Goal: Task Accomplishment & Management: Complete application form

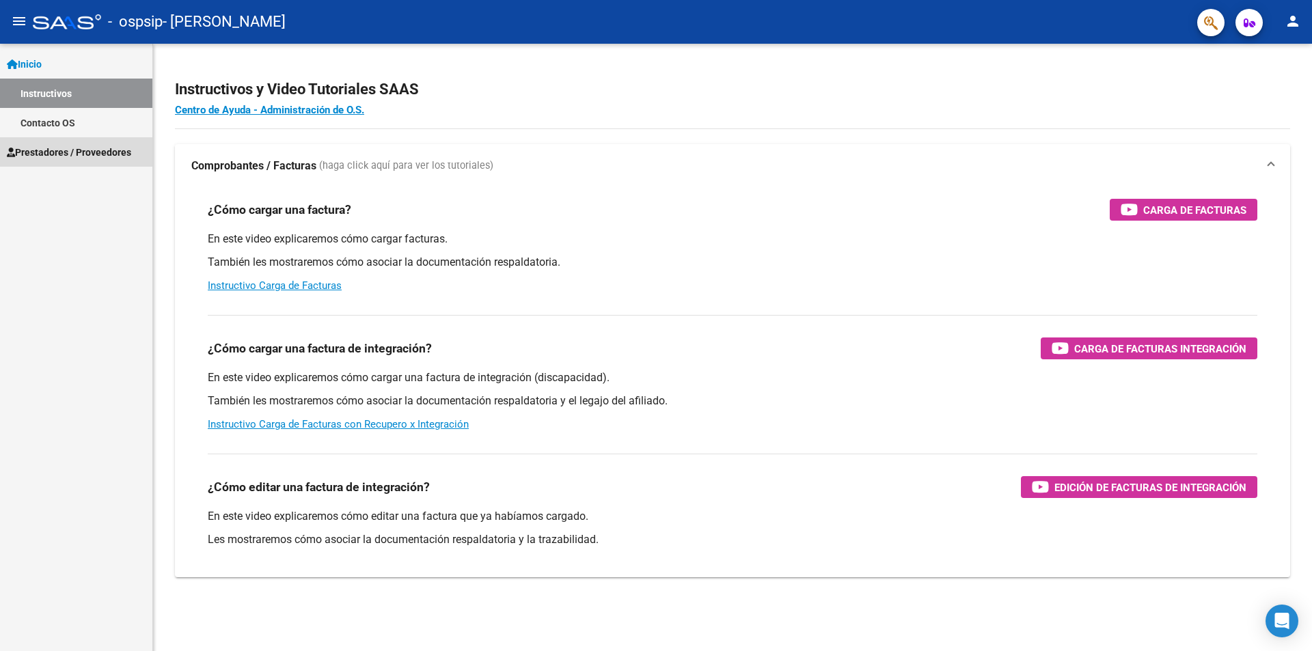
click at [64, 151] on span "Prestadores / Proveedores" at bounding box center [69, 152] width 124 height 15
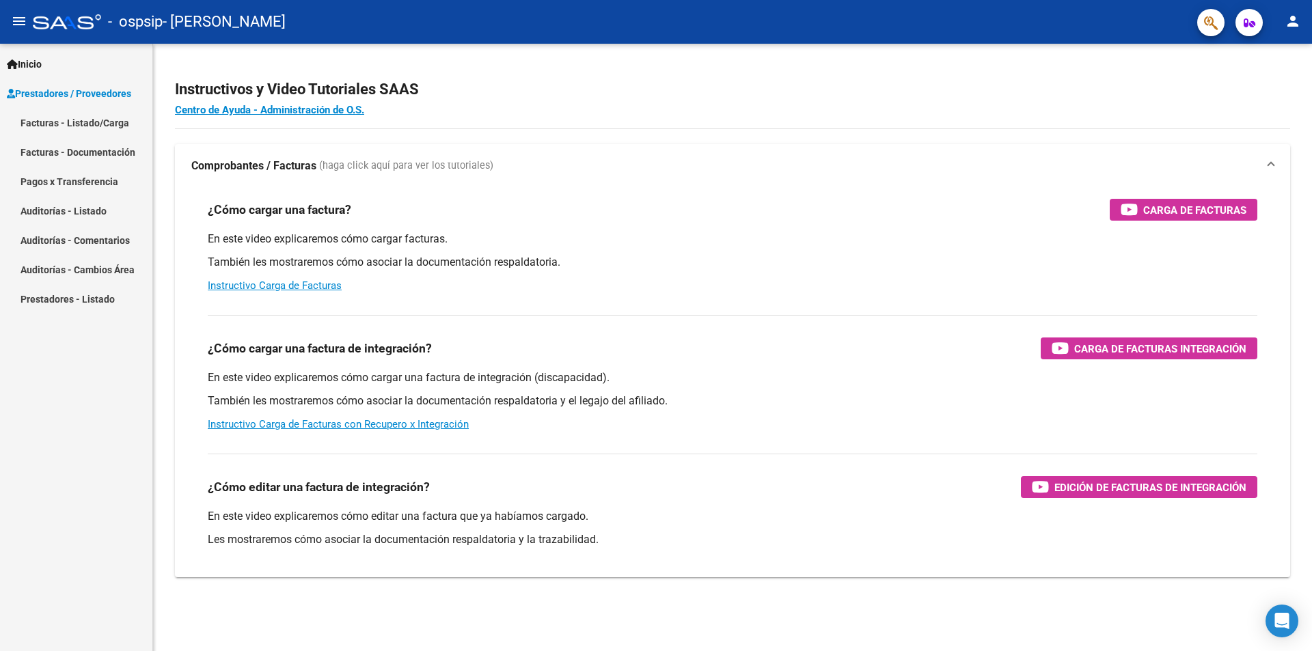
click at [65, 118] on link "Facturas - Listado/Carga" at bounding box center [76, 122] width 152 height 29
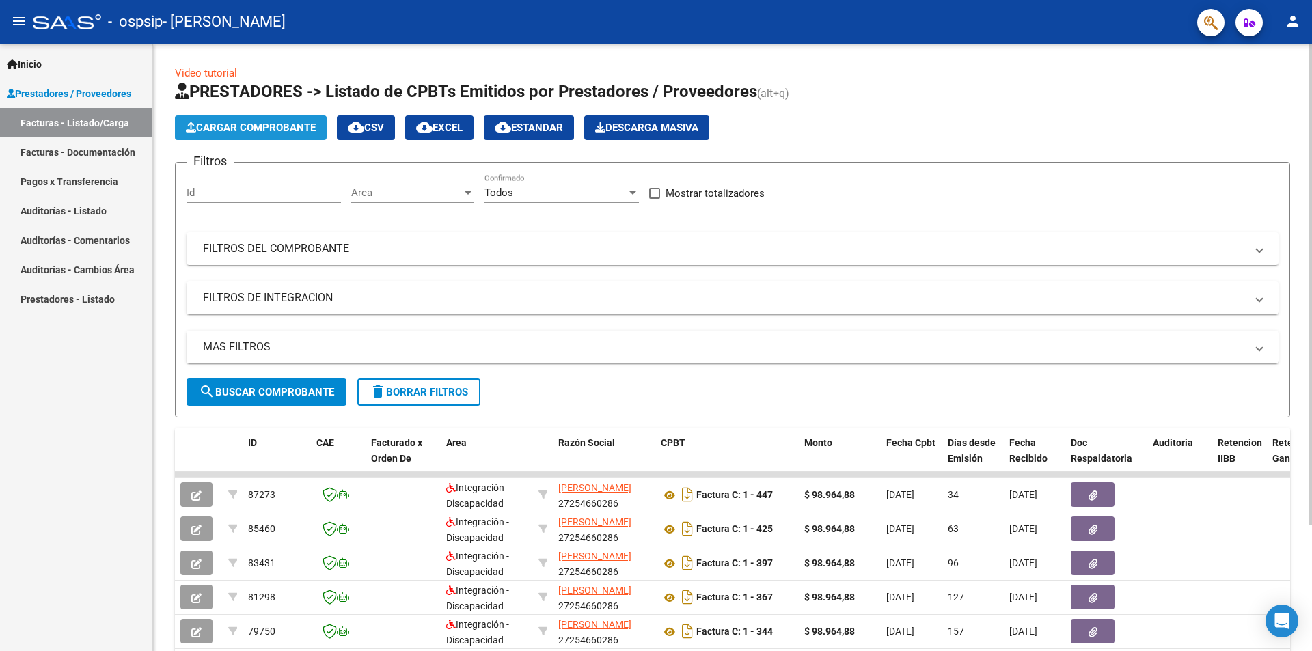
click at [279, 130] on span "Cargar Comprobante" at bounding box center [251, 128] width 130 height 12
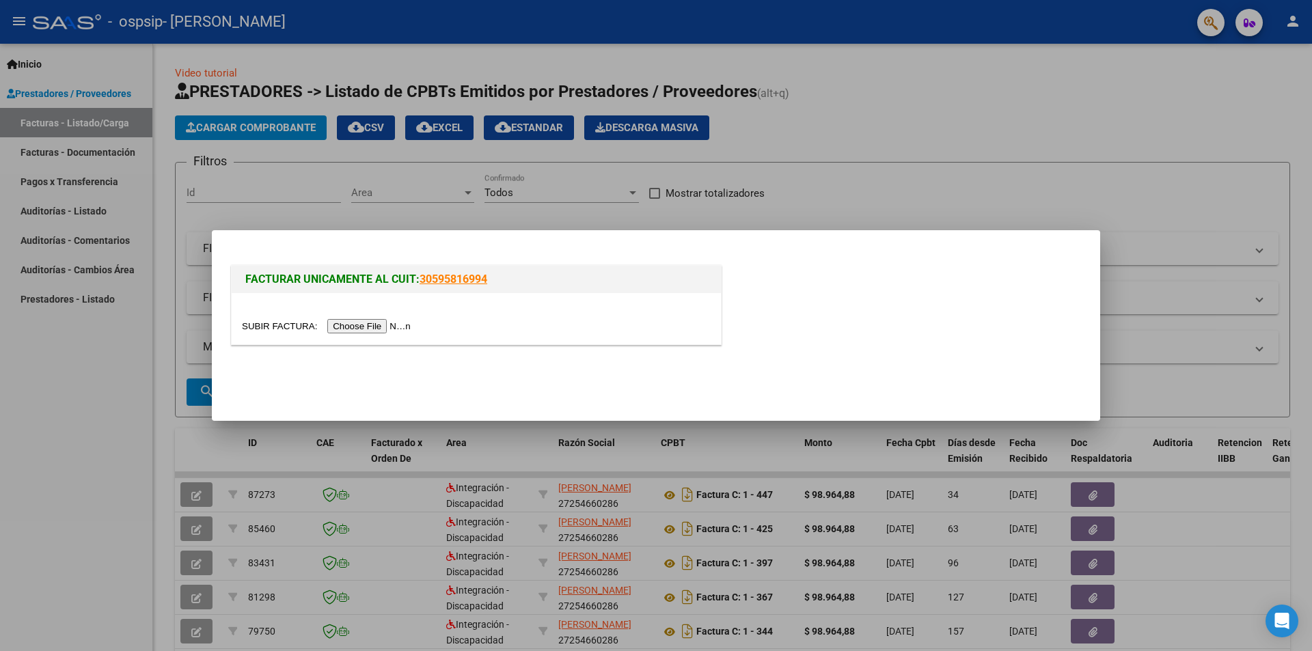
click at [368, 324] on input "file" at bounding box center [328, 326] width 173 height 14
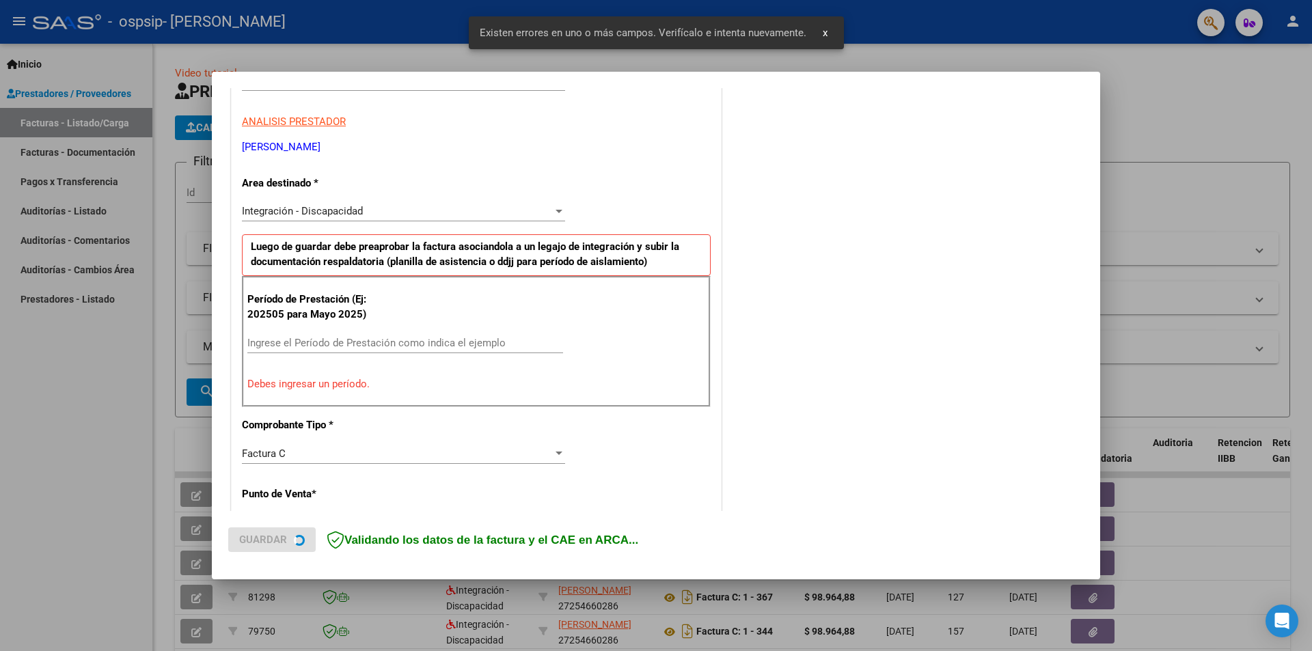
scroll to position [238, 0]
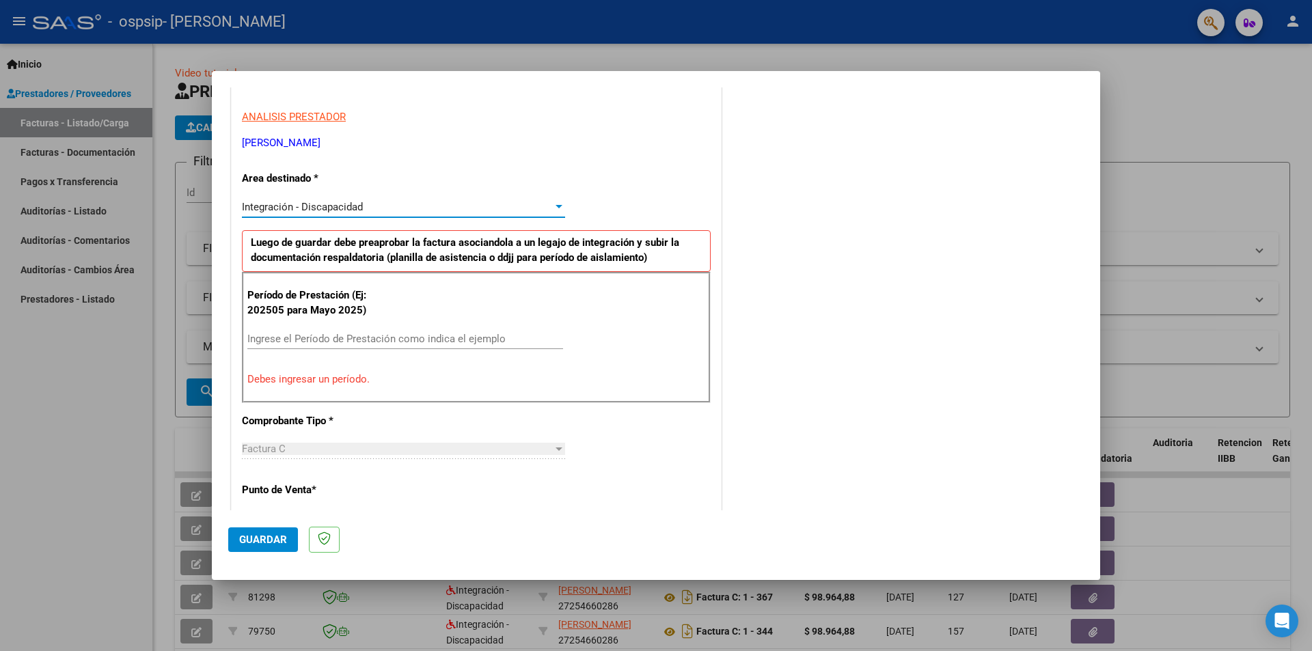
click at [437, 210] on div "Integración - Discapacidad" at bounding box center [397, 207] width 311 height 12
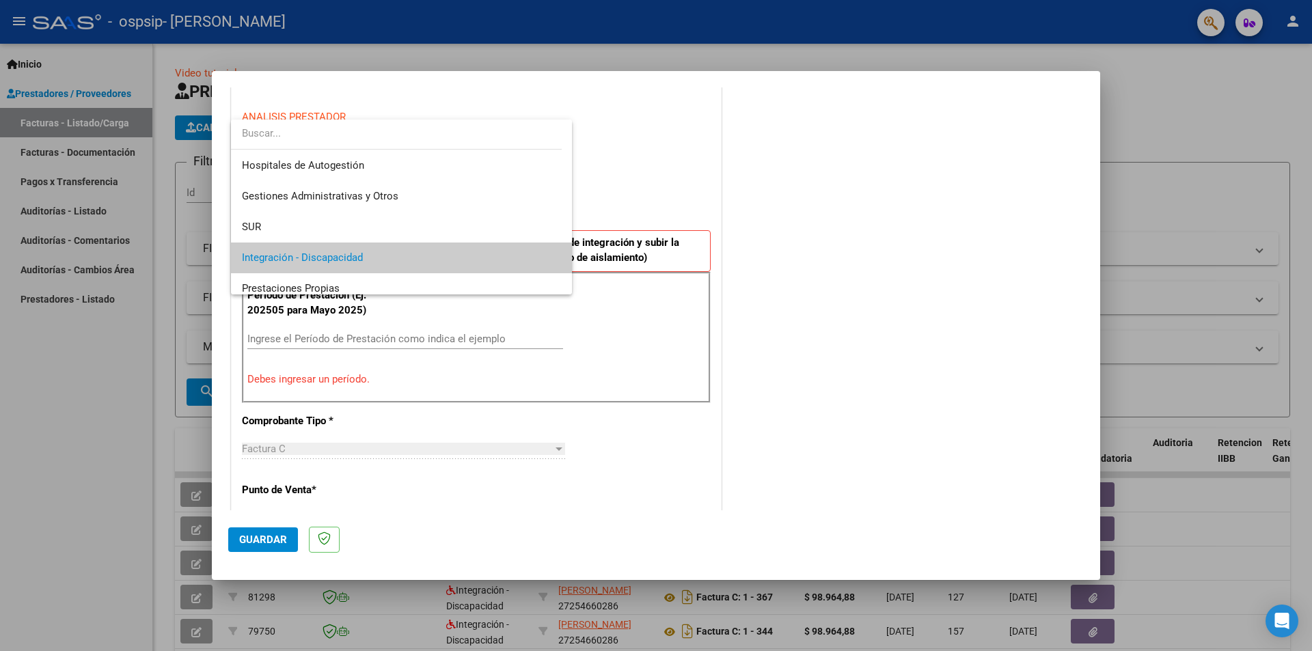
scroll to position [51, 0]
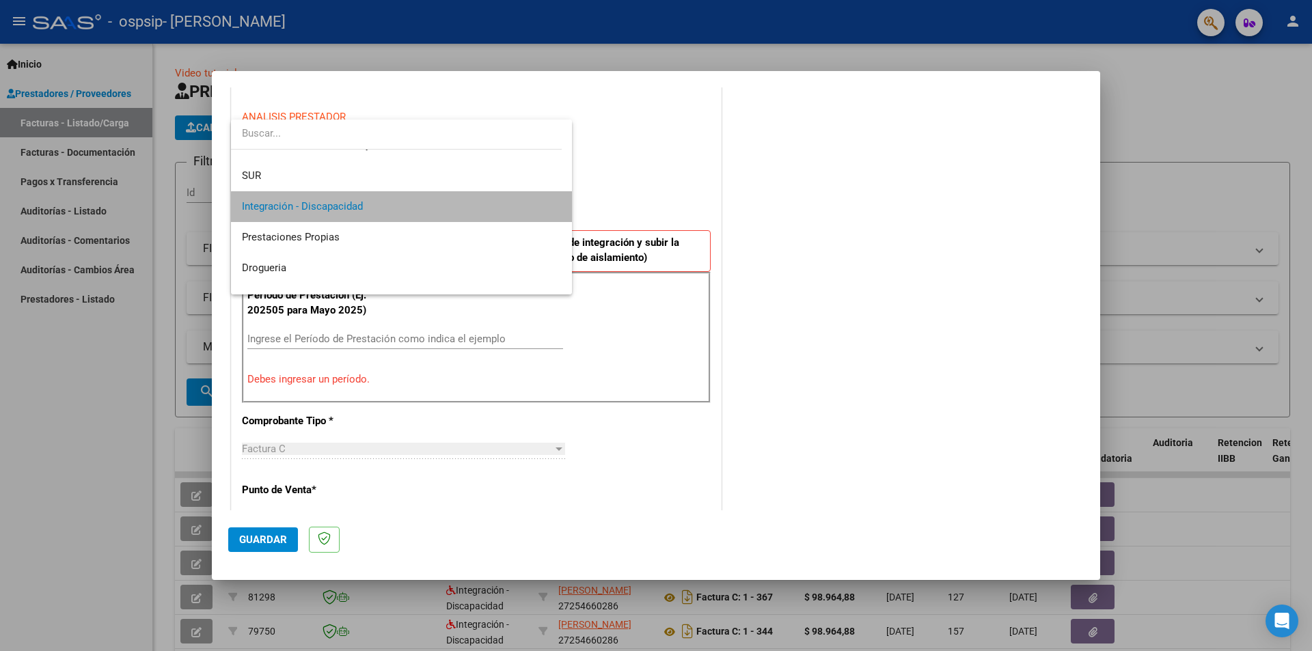
click at [437, 210] on span "Integración - Discapacidad" at bounding box center [401, 206] width 319 height 31
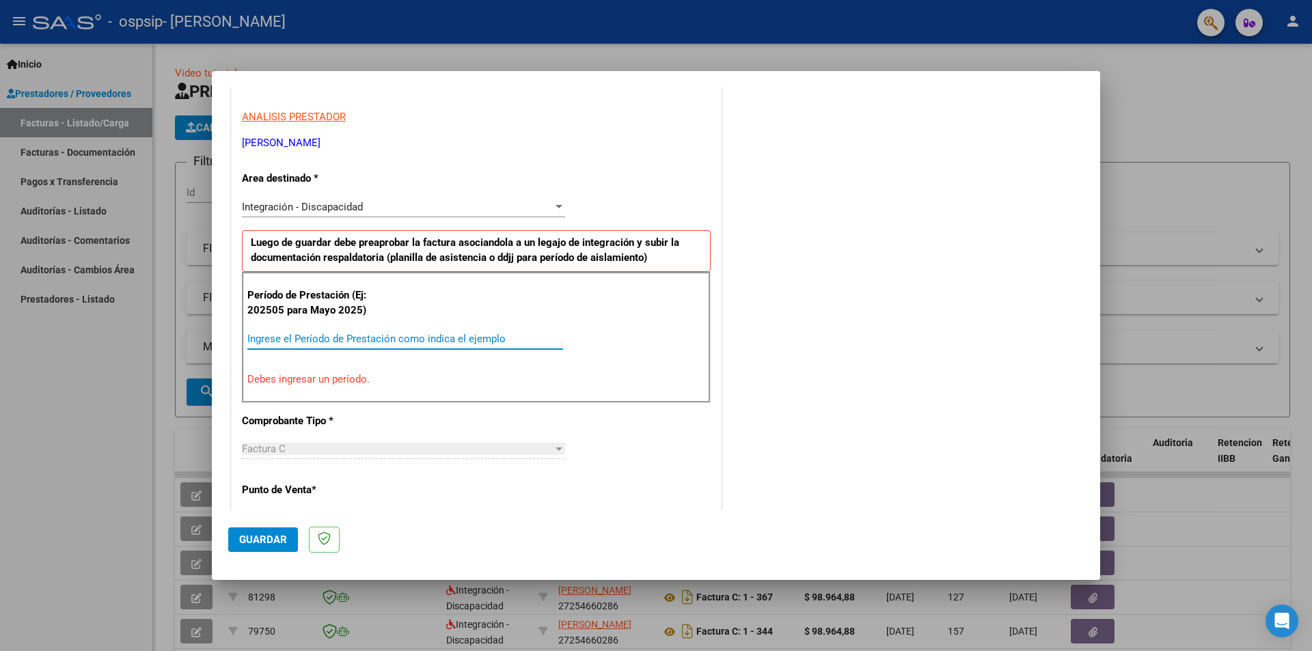
click at [370, 335] on input "Ingrese el Período de Prestación como indica el ejemplo" at bounding box center [405, 339] width 316 height 12
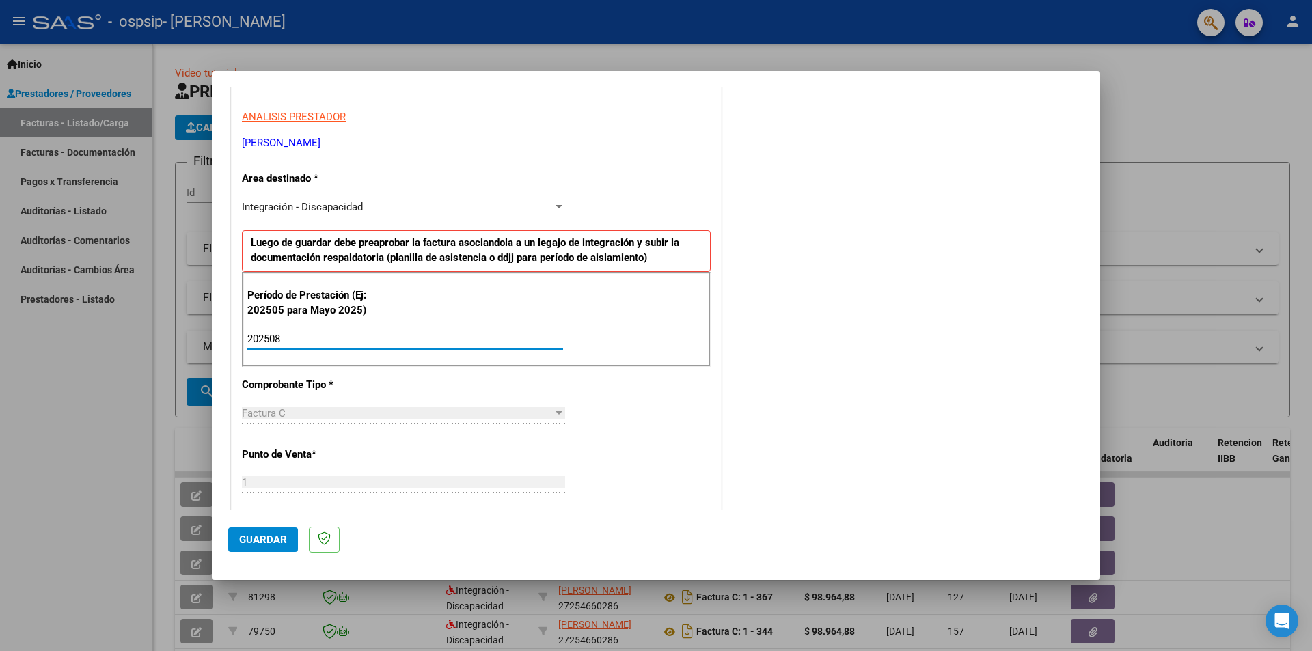
type input "202508"
click at [452, 409] on div "Factura C" at bounding box center [397, 413] width 311 height 12
click at [611, 393] on div "CUIT * 27-25466028-6 Ingresar CUIT ANALISIS PRESTADOR [PERSON_NAME] [PERSON_NAM…" at bounding box center [476, 534] width 489 height 1028
click at [275, 538] on span "Guardar" at bounding box center [263, 540] width 48 height 12
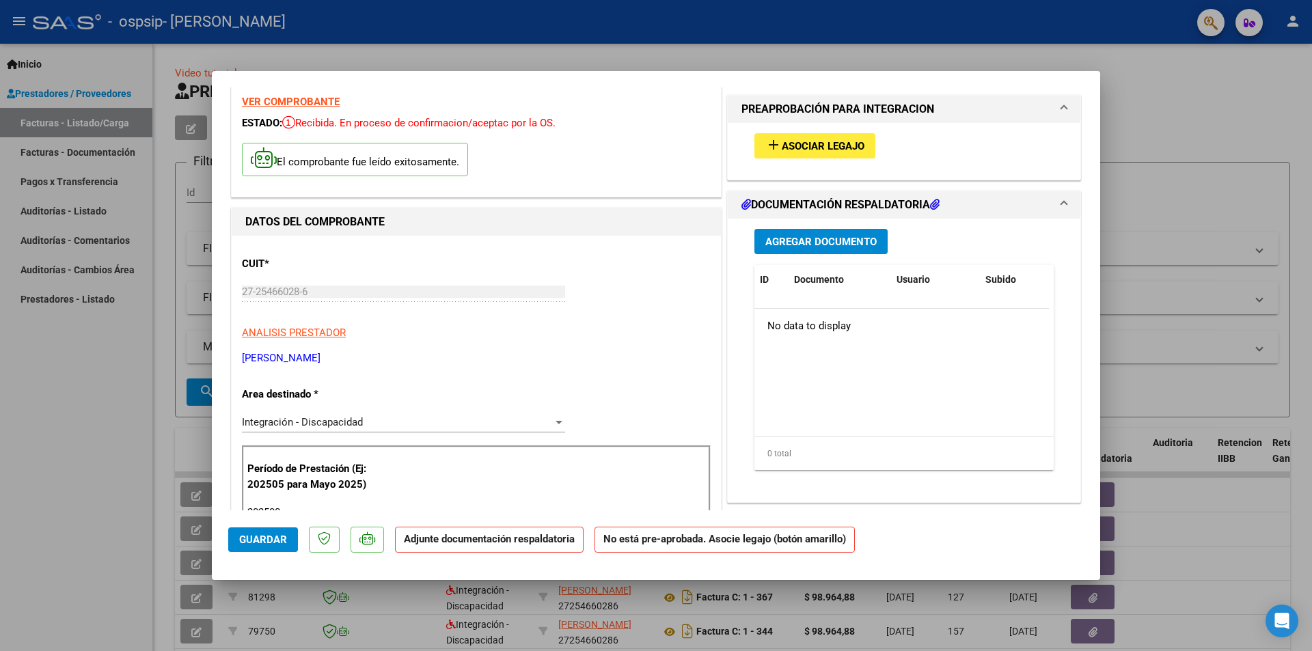
scroll to position [0, 0]
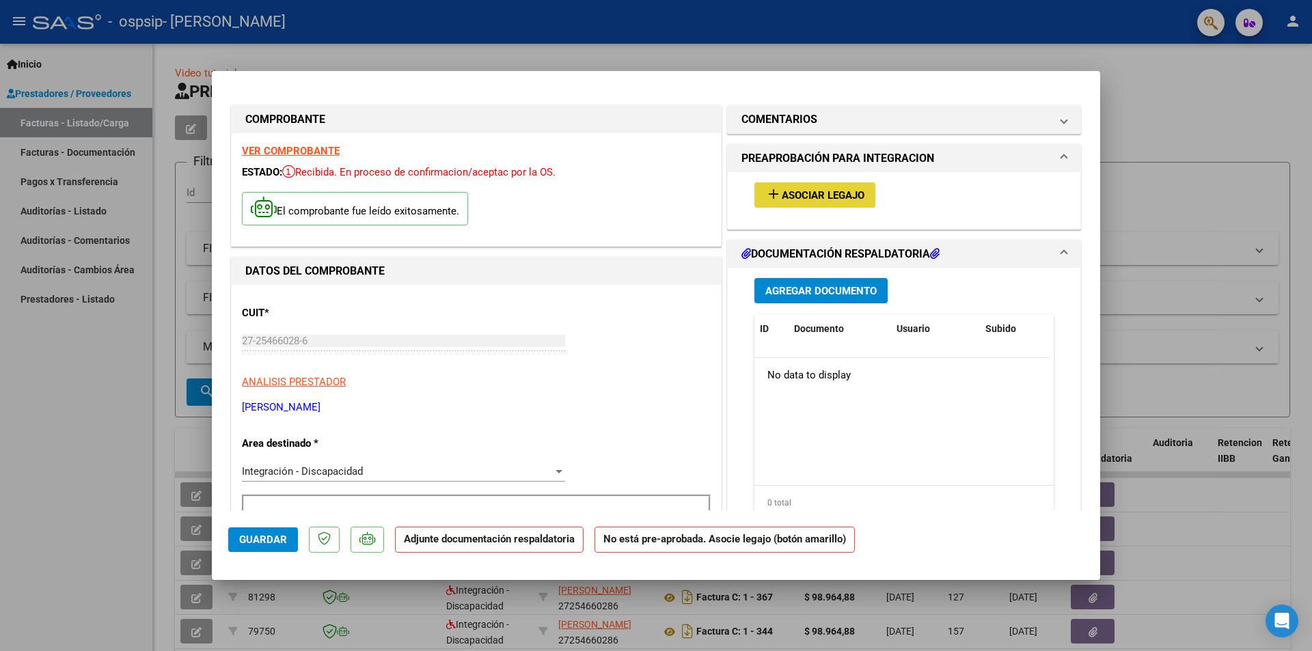
click at [803, 196] on span "Asociar Legajo" at bounding box center [823, 195] width 83 height 12
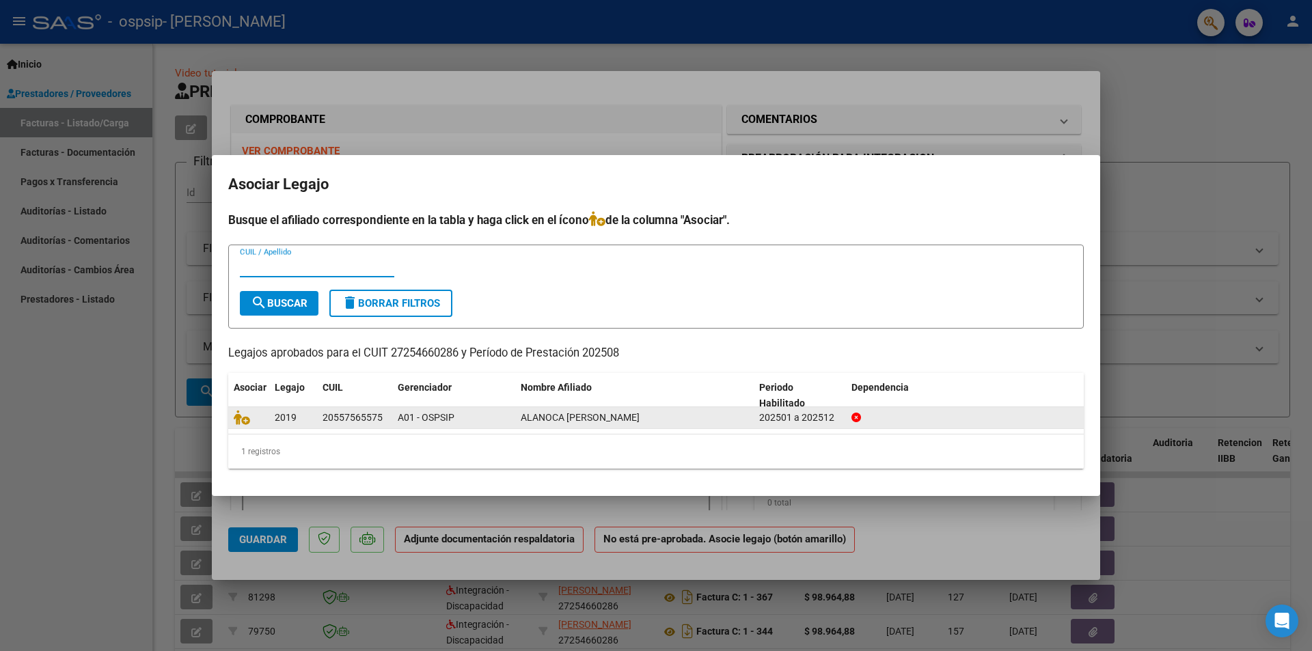
click at [639, 422] on span "ALANOCA [PERSON_NAME]" at bounding box center [580, 417] width 119 height 11
click at [244, 415] on icon at bounding box center [242, 417] width 16 height 15
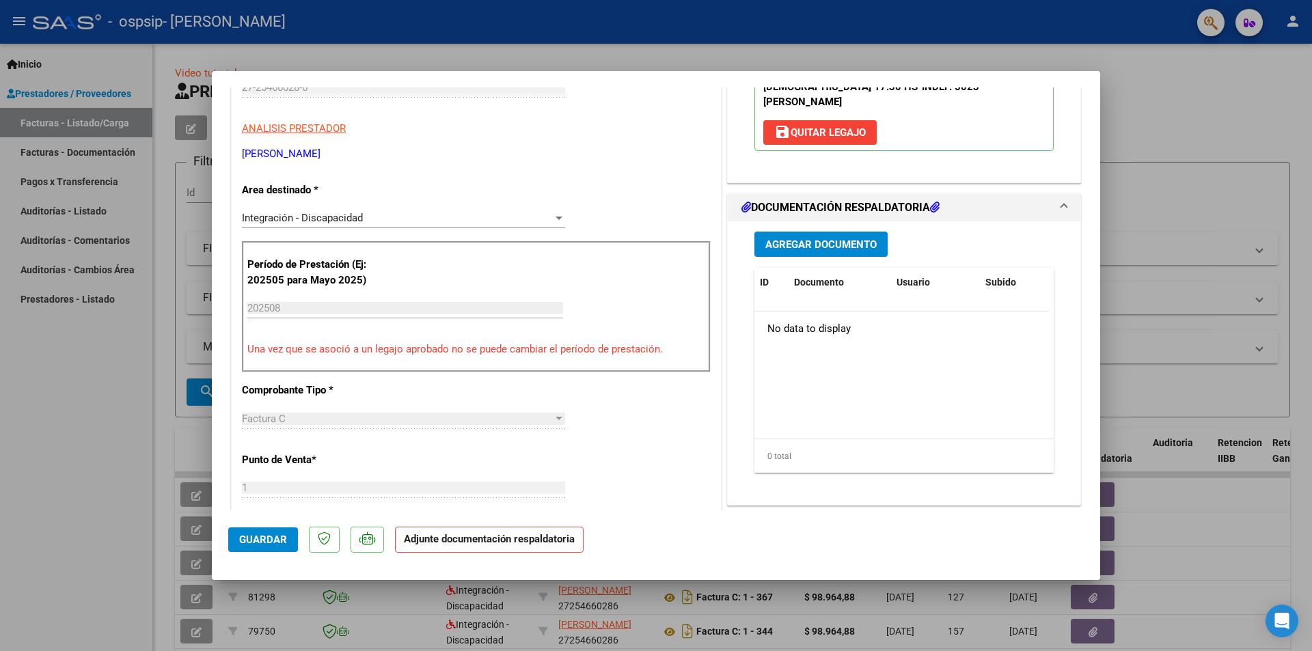
scroll to position [117, 0]
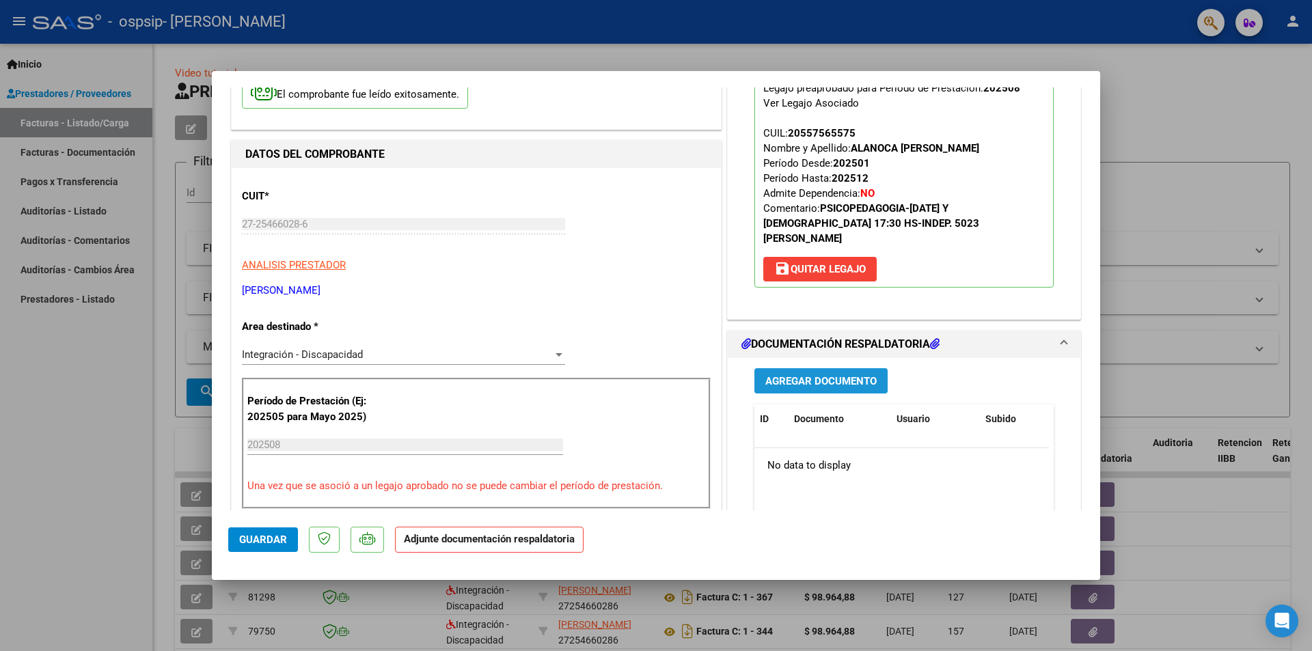
click at [849, 375] on span "Agregar Documento" at bounding box center [820, 381] width 111 height 12
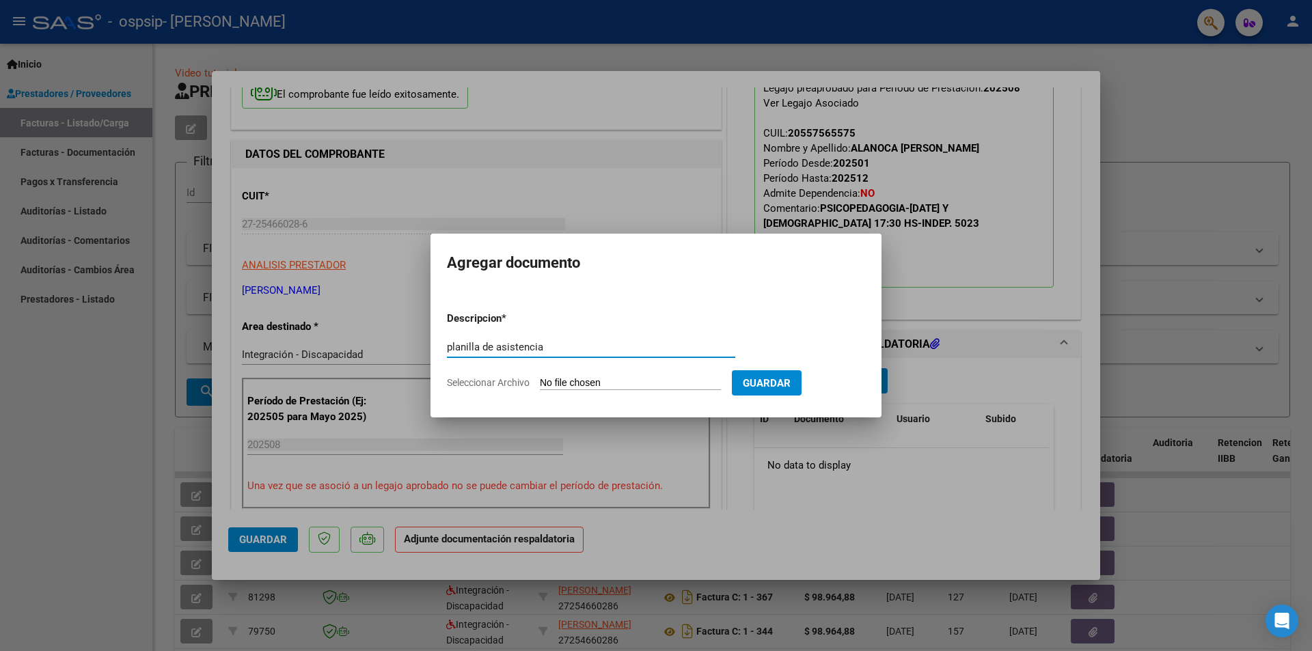
type input "planilla de asistencia"
click at [644, 381] on input "Seleccionar Archivo" at bounding box center [630, 383] width 181 height 13
type input "C:\fakepath\planilla [DATE] [PERSON_NAME].pdf"
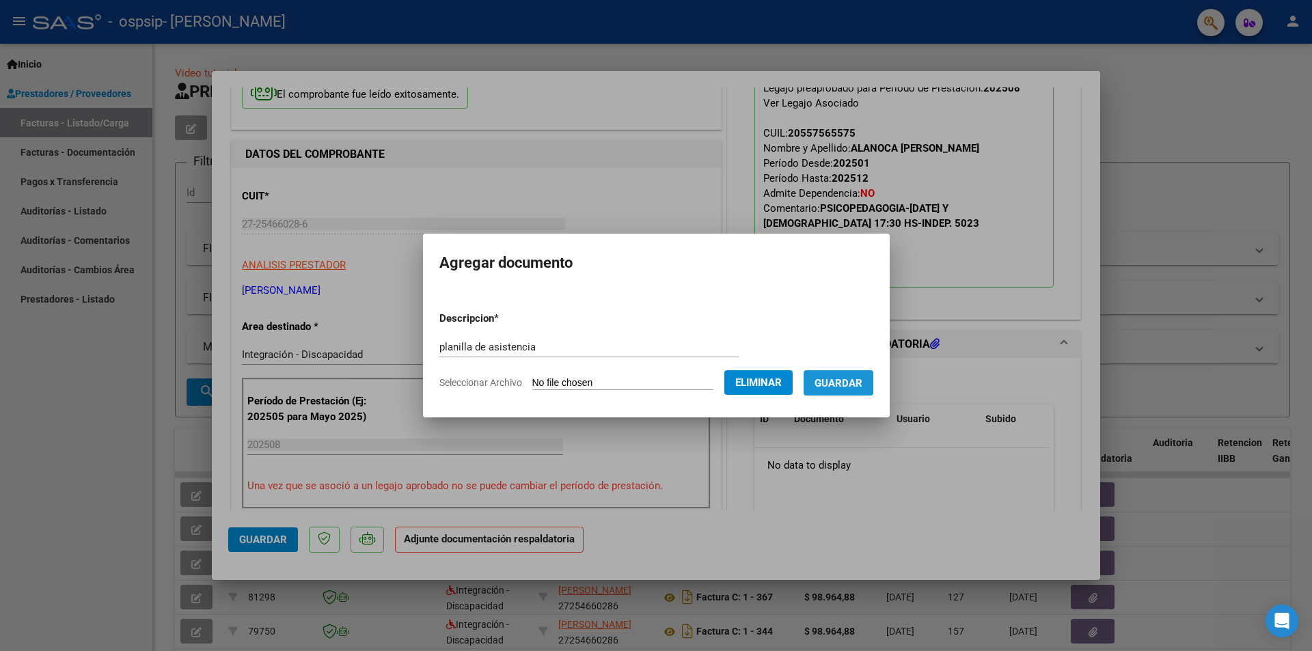
click at [842, 382] on span "Guardar" at bounding box center [838, 383] width 48 height 12
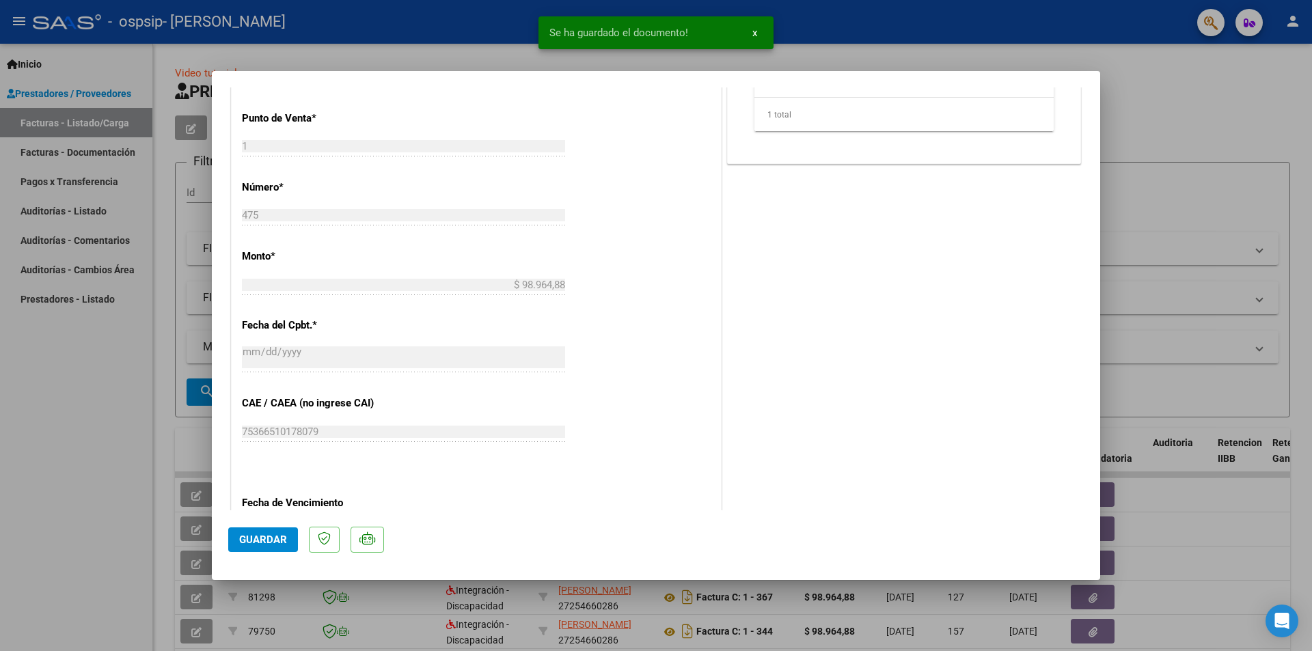
scroll to position [800, 0]
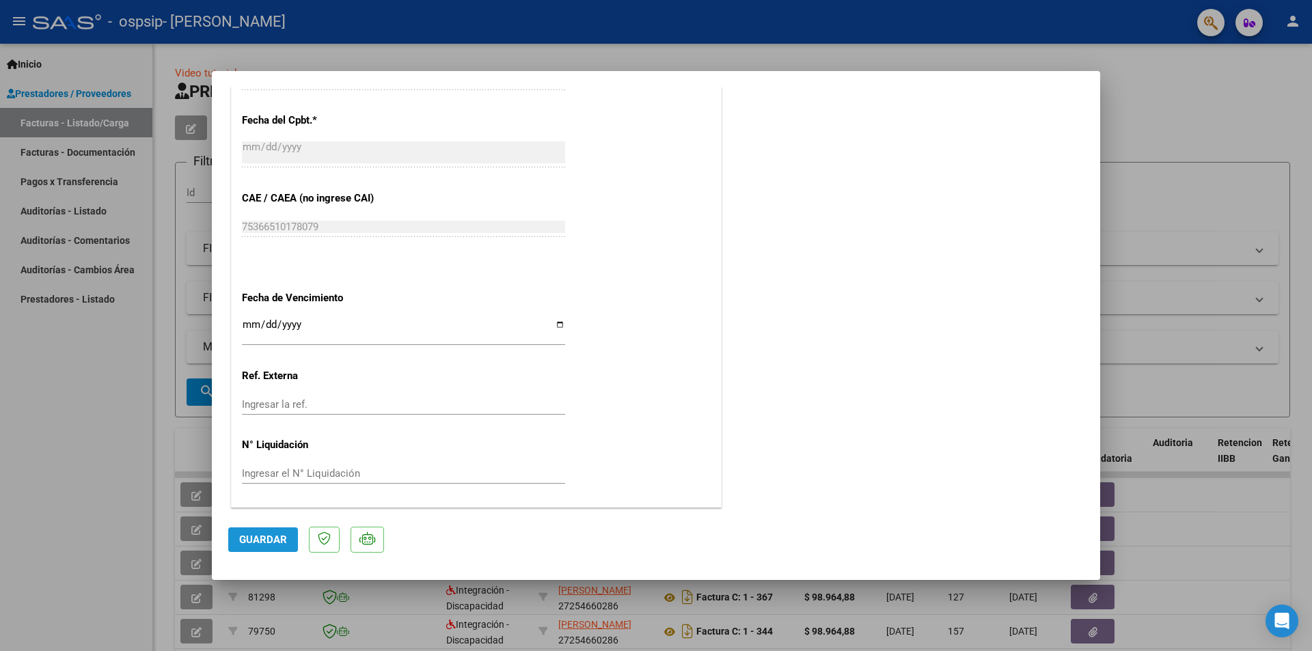
click at [259, 542] on span "Guardar" at bounding box center [263, 540] width 48 height 12
click at [922, 38] on div at bounding box center [656, 325] width 1312 height 651
type input "$ 0,00"
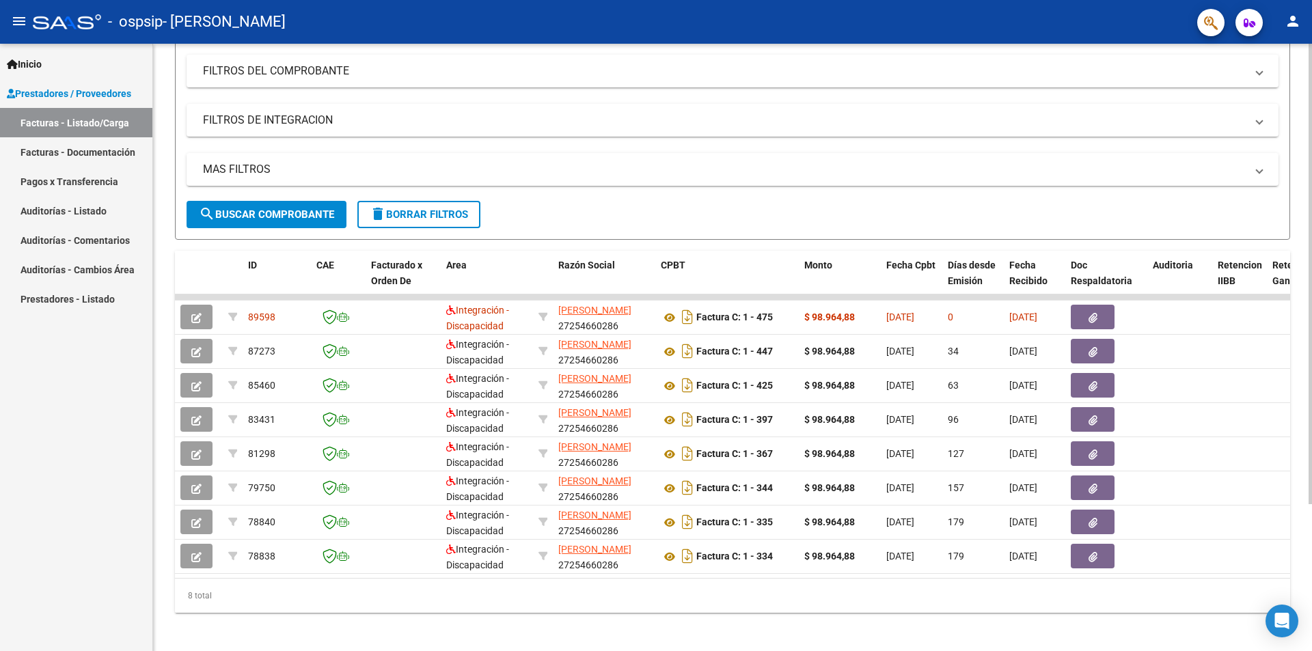
scroll to position [193, 0]
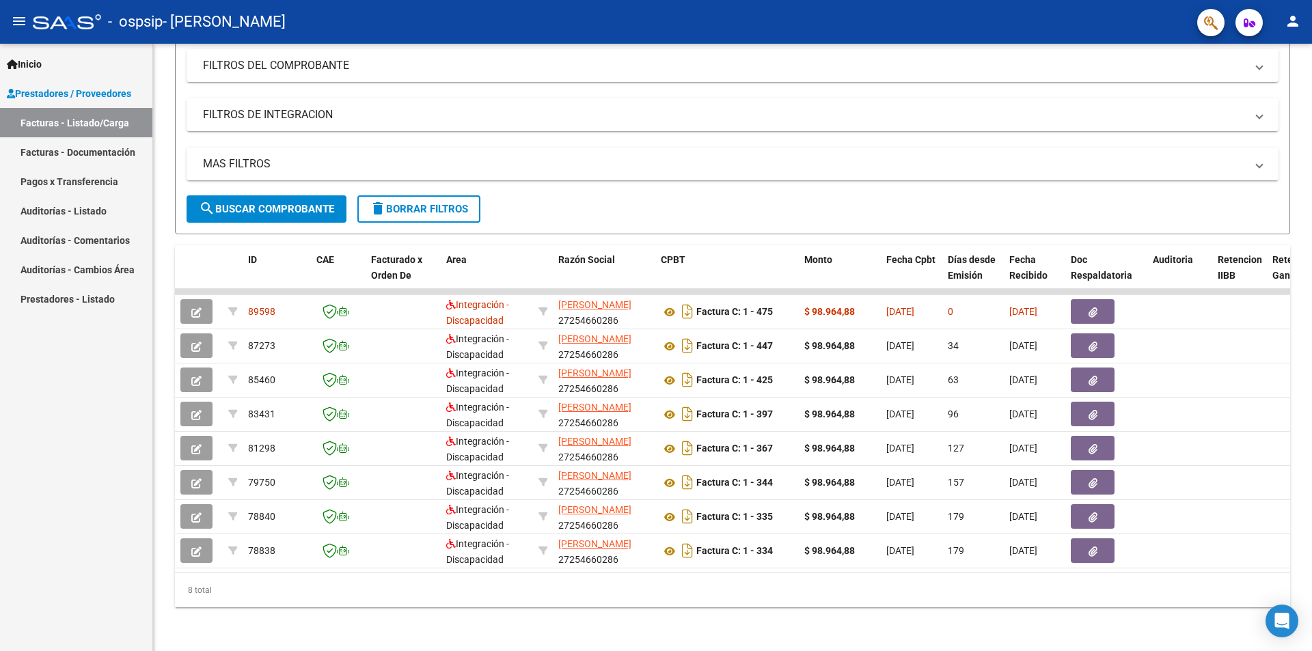
click at [1301, 29] on button "person" at bounding box center [1292, 21] width 27 height 27
click at [1280, 90] on button "exit_to_app Salir" at bounding box center [1264, 90] width 83 height 33
